Goal: Ask a question

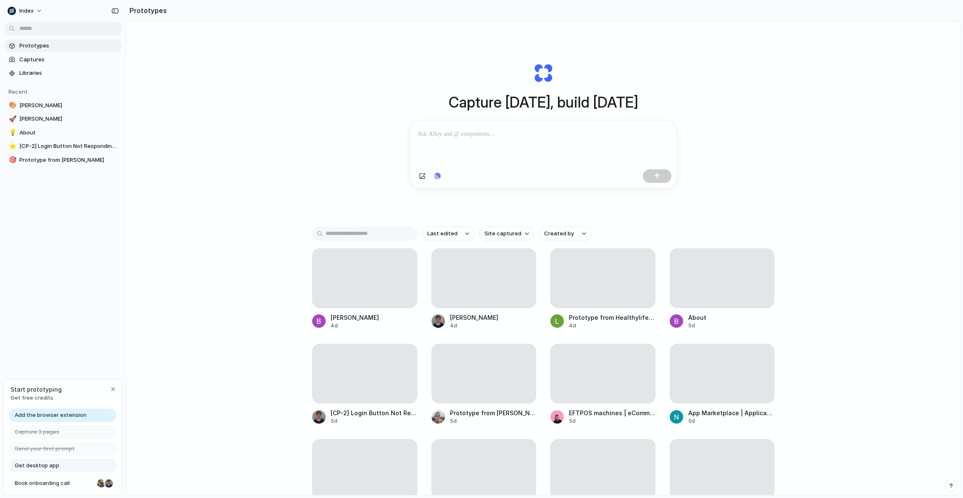
click at [352, 77] on div "Capture [DATE], build [DATE] Clone web app Clone screenshot Start from existing…" at bounding box center [542, 280] width 833 height 518
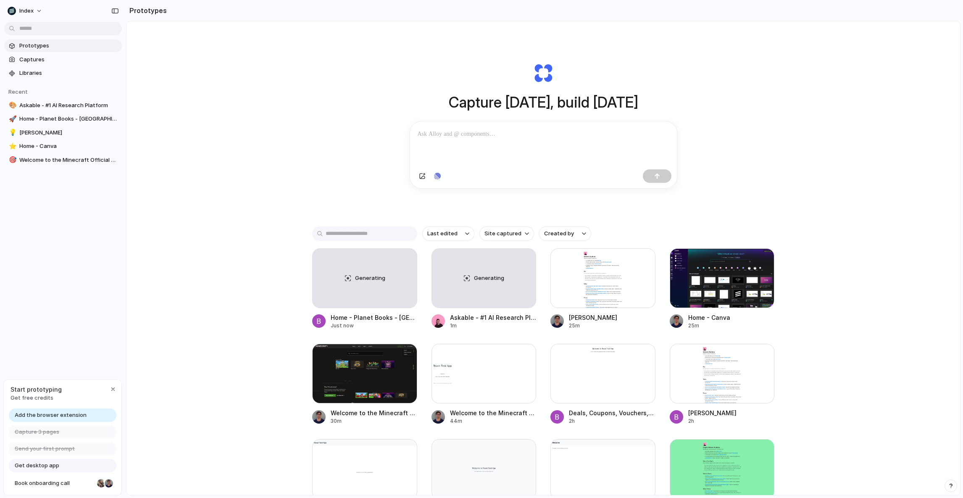
click at [227, 239] on div "Capture [DATE], build [DATE] Clone web app Clone screenshot Start from existing…" at bounding box center [542, 280] width 833 height 518
click at [176, 413] on div "Capture [DATE], build [DATE] Clone web app Clone screenshot Start from existing…" at bounding box center [542, 280] width 833 height 518
click at [227, 282] on div "Capture [DATE], build [DATE] Clone web app Clone screenshot Start from existing…" at bounding box center [542, 280] width 833 height 518
click at [18, 7] on div "Index" at bounding box center [21, 11] width 26 height 8
click at [55, 66] on li "Sign out" at bounding box center [41, 69] width 70 height 13
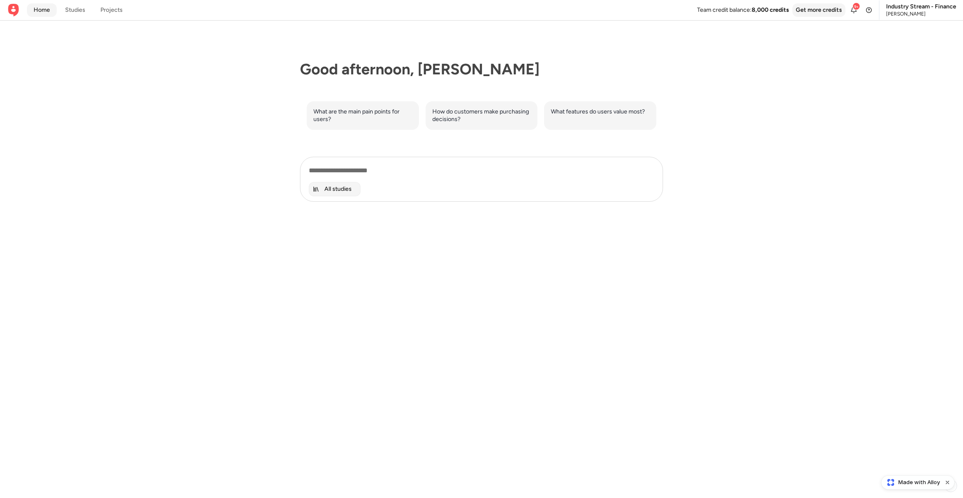
click at [324, 188] on span "All studies" at bounding box center [337, 189] width 27 height 8
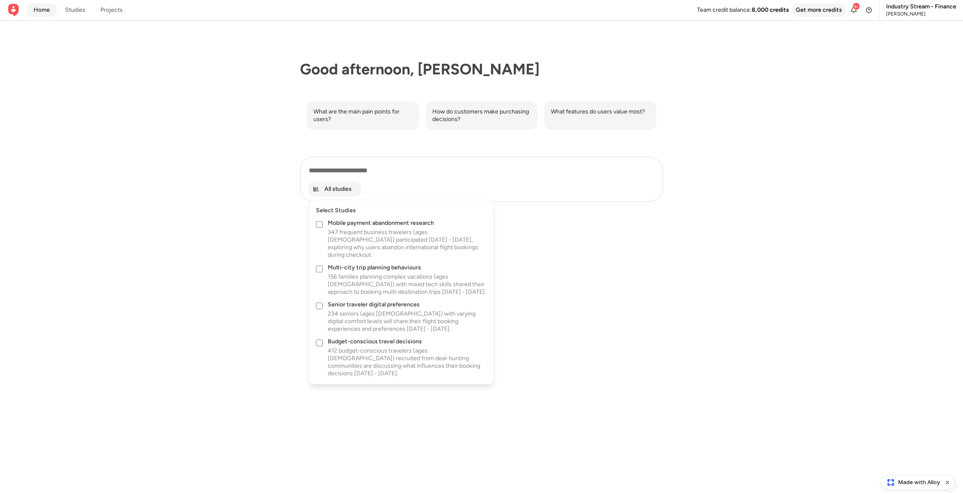
click at [324, 188] on div at bounding box center [481, 249] width 963 height 498
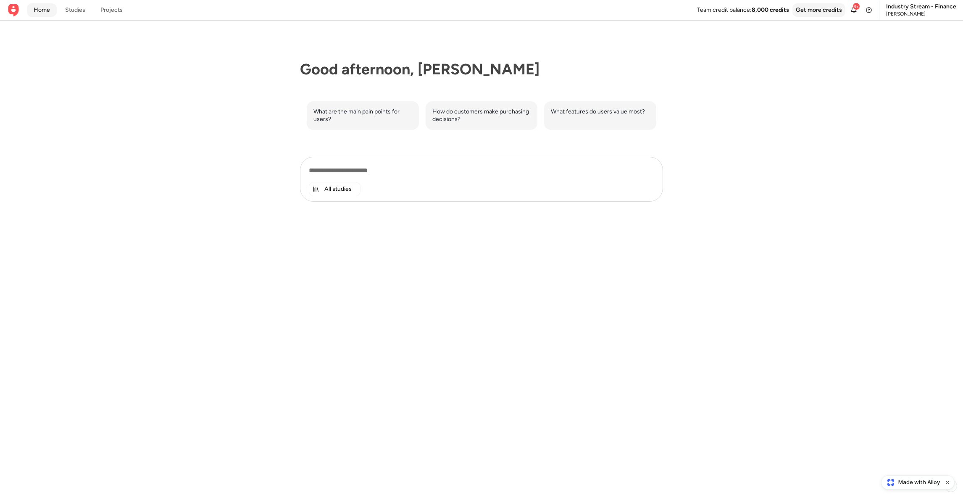
click at [392, 173] on textarea at bounding box center [481, 170] width 345 height 17
click at [481, 249] on div at bounding box center [481, 249] width 0 height 0
click at [754, 29] on div "Good afternoon, Richard What are the main pain points for users? How do custome…" at bounding box center [481, 259] width 963 height 477
click at [481, 249] on div at bounding box center [481, 249] width 0 height 0
